Goal: Find specific page/section: Find specific page/section

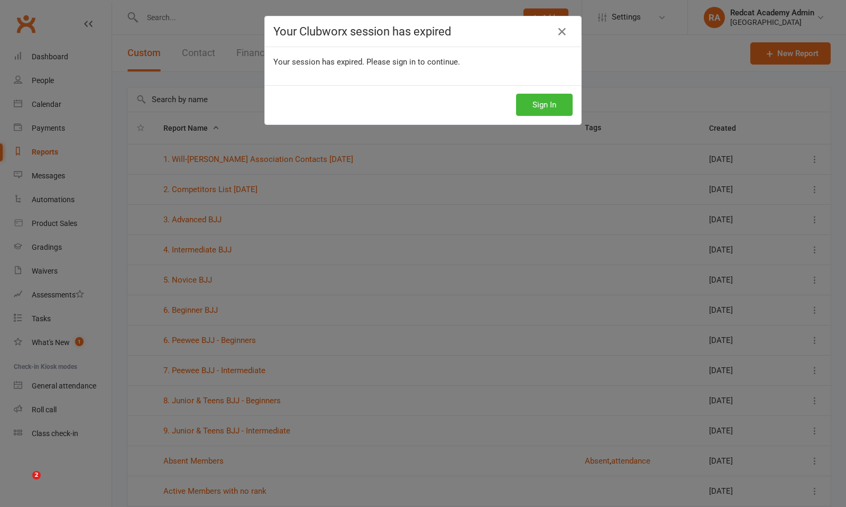
select select "100"
click at [562, 117] on div "Sign In" at bounding box center [423, 104] width 316 height 39
click at [561, 114] on button "Sign In" at bounding box center [544, 105] width 57 height 22
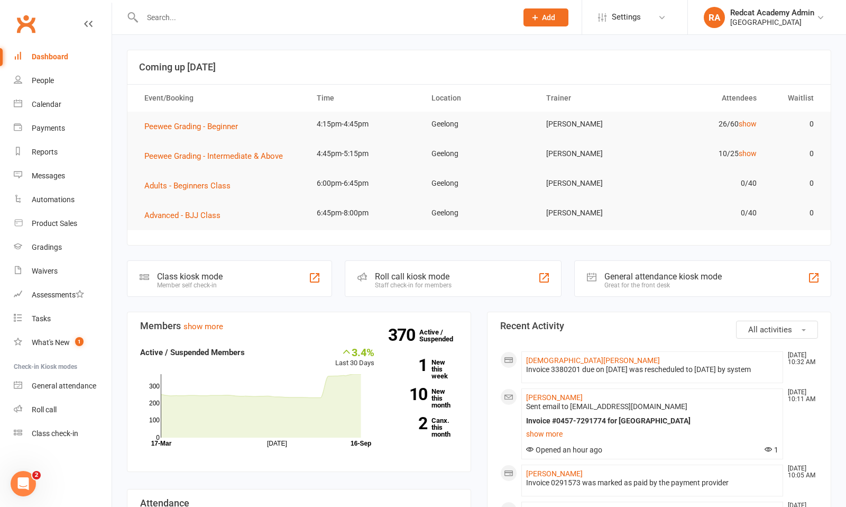
click at [179, 22] on input "text" at bounding box center [324, 17] width 371 height 15
click at [51, 148] on div "Reports" at bounding box center [45, 152] width 26 height 8
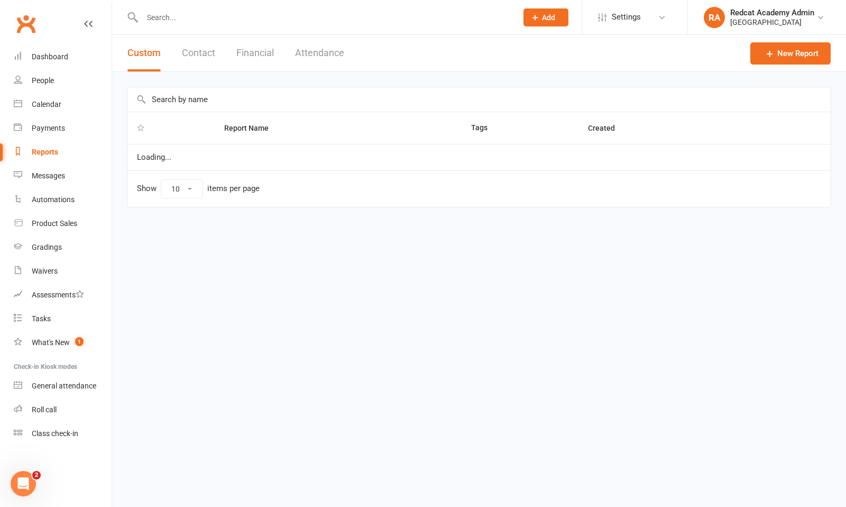
select select "100"
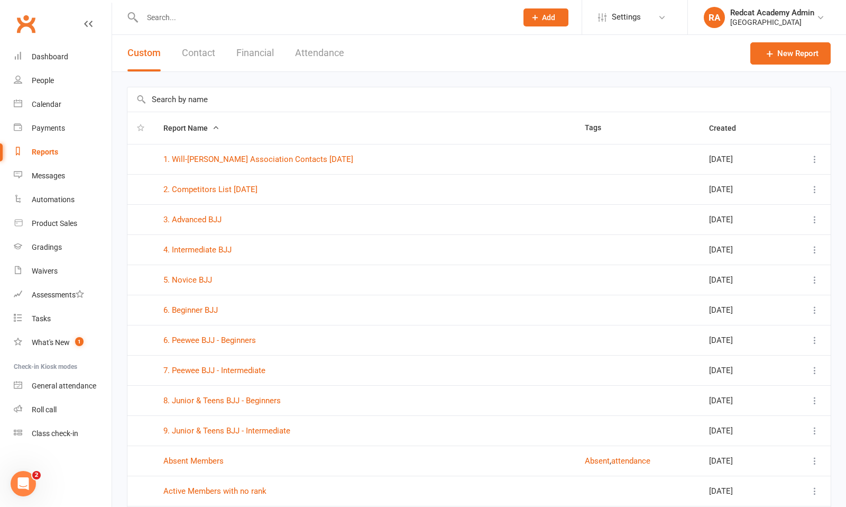
click at [190, 101] on input "text" at bounding box center [479, 99] width 704 height 24
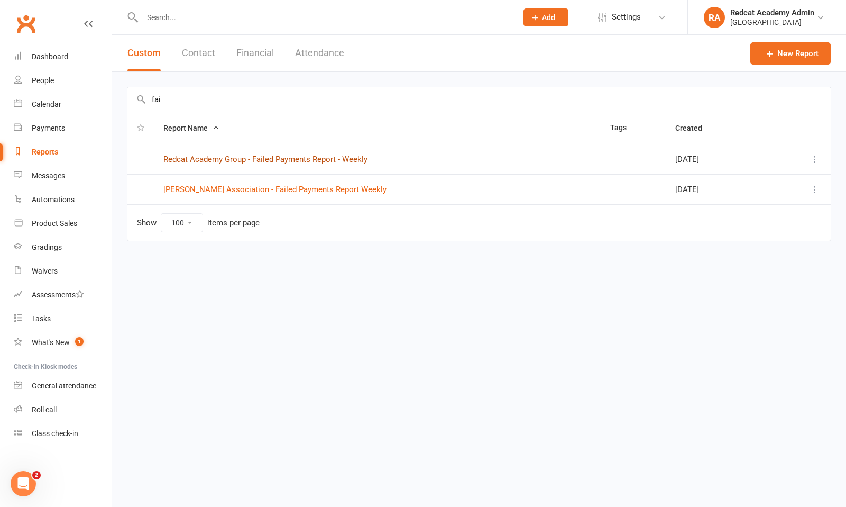
type input "fai"
click at [200, 160] on link "Redcat Academy Group - Failed Payments Report - Weekly" at bounding box center [265, 159] width 204 height 10
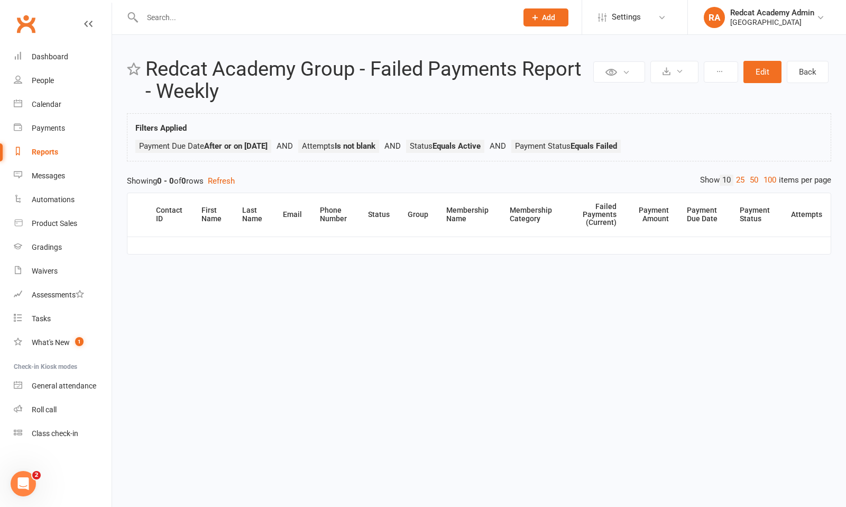
click at [150, 22] on input "text" at bounding box center [324, 17] width 371 height 15
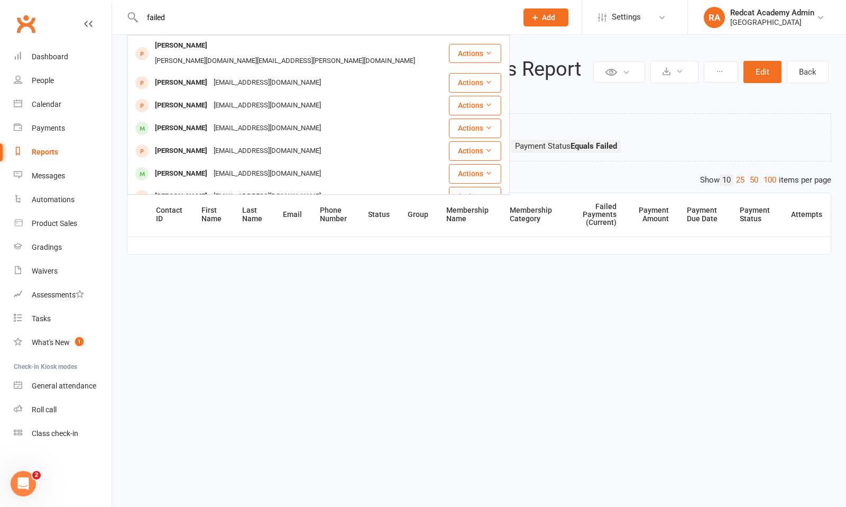
type input "failed"
click at [144, 246] on td at bounding box center [479, 244] width 704 height 17
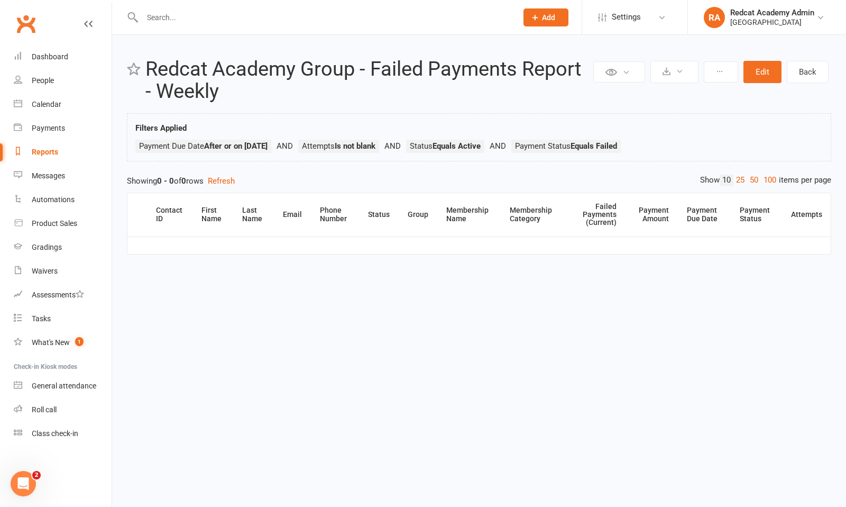
click at [87, 23] on icon at bounding box center [88, 24] width 8 height 8
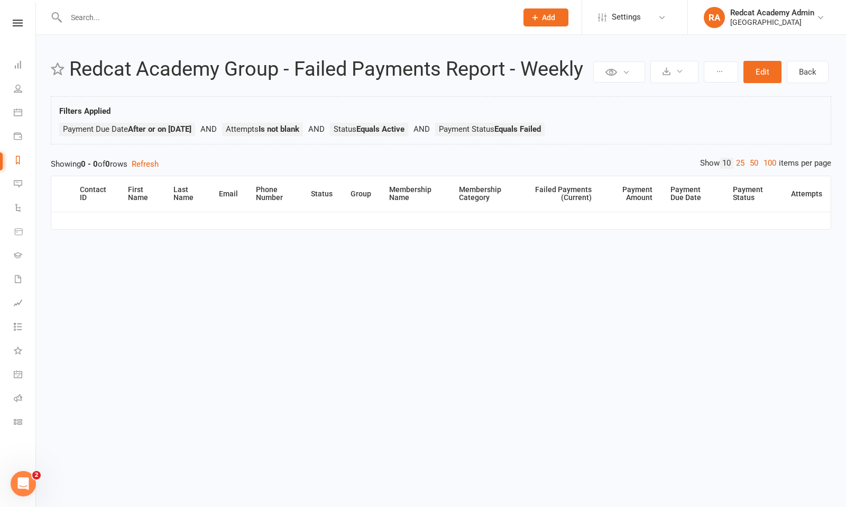
select select "100"
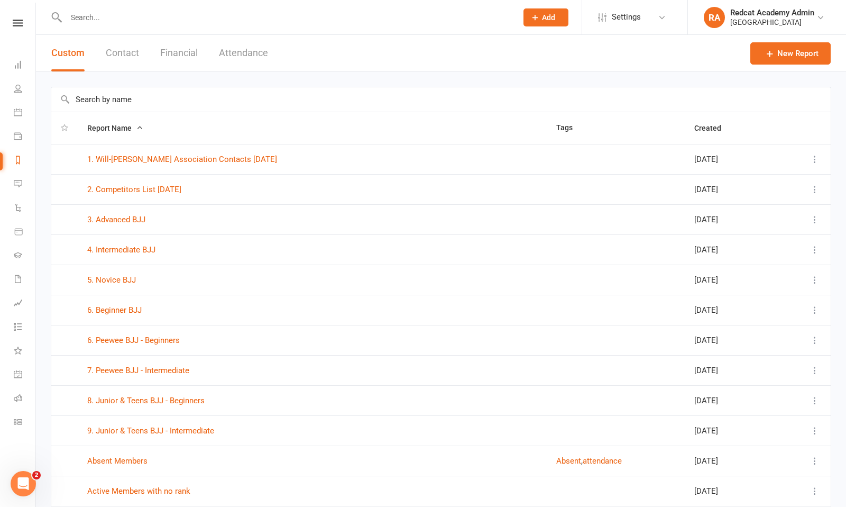
click at [128, 102] on input "text" at bounding box center [441, 99] width 780 height 24
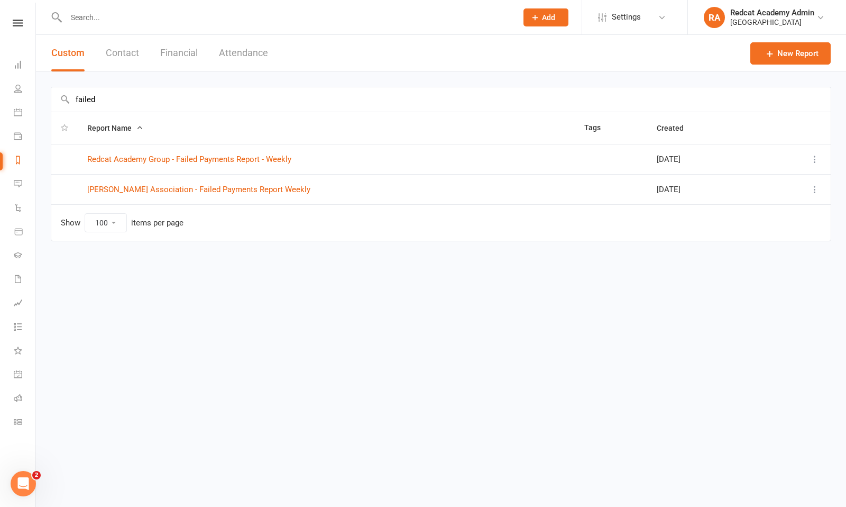
type input "failed"
click at [149, 184] on td "[PERSON_NAME] Association - Failed Payments Report Weekly" at bounding box center [326, 189] width 497 height 30
click at [149, 188] on link "[PERSON_NAME] Association - Failed Payments Report Weekly" at bounding box center [198, 190] width 223 height 10
